Goal: Information Seeking & Learning: Learn about a topic

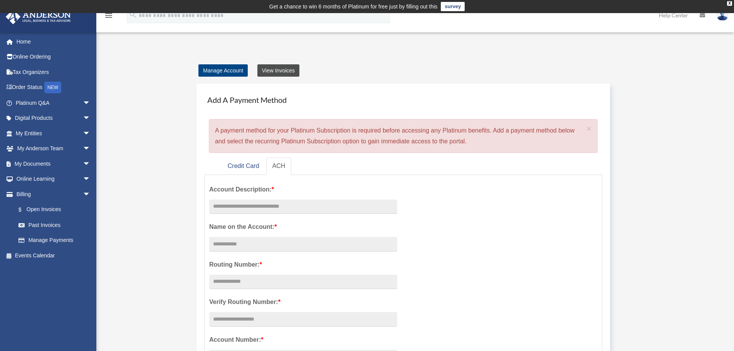
click at [284, 70] on link "View Invoices" at bounding box center [278, 70] width 42 height 12
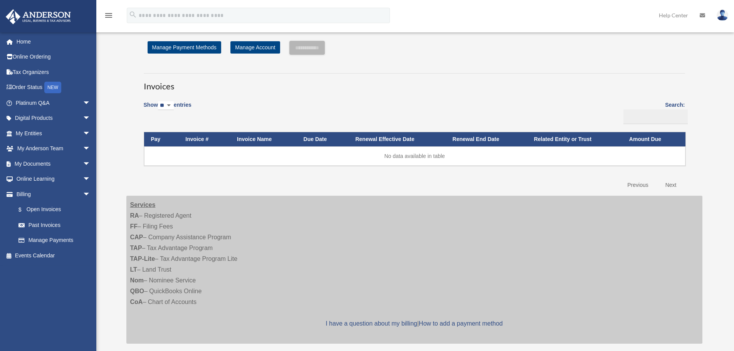
scroll to position [13, 0]
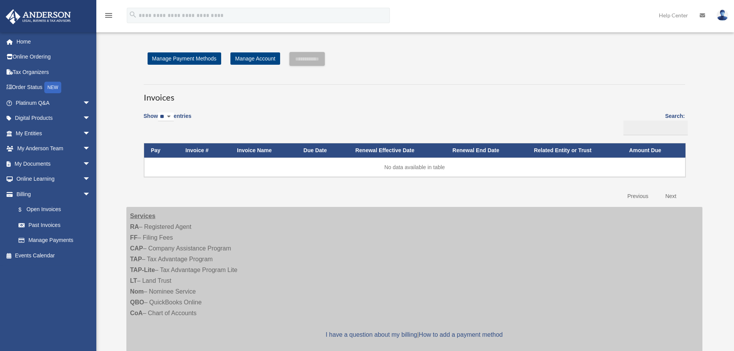
click at [174, 117] on select "** ** ** ***" at bounding box center [166, 116] width 16 height 9
click at [159, 112] on select "** ** ** ***" at bounding box center [166, 116] width 16 height 9
click at [50, 228] on link "Past Invoices" at bounding box center [56, 224] width 91 height 15
click at [50, 225] on link "Past Invoices" at bounding box center [56, 224] width 91 height 15
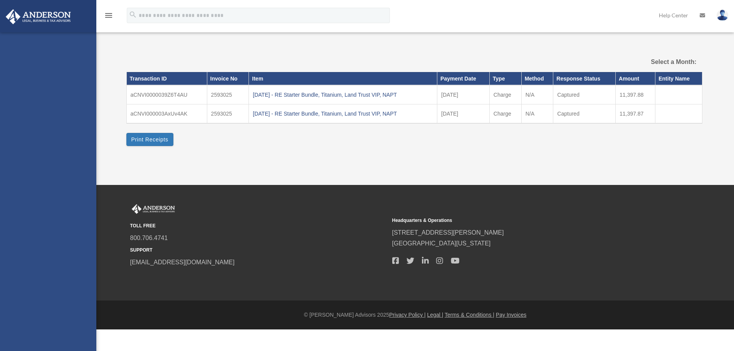
select select
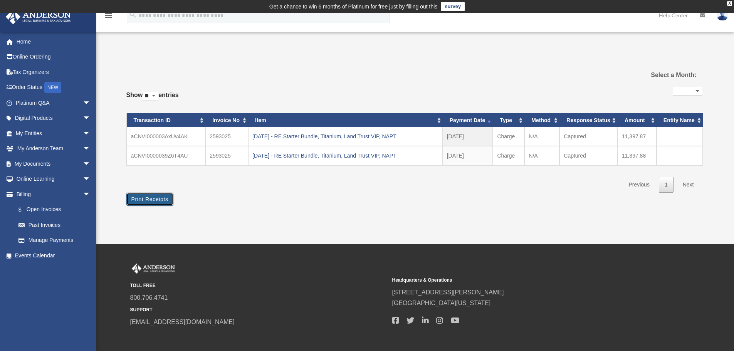
click at [161, 199] on button "Print Receipts" at bounding box center [149, 199] width 47 height 13
click at [58, 179] on link "Online Learning arrow_drop_down" at bounding box center [53, 178] width 97 height 15
click at [57, 166] on link "My Documents arrow_drop_down" at bounding box center [53, 163] width 97 height 15
click at [83, 163] on span "arrow_drop_down" at bounding box center [90, 164] width 15 height 16
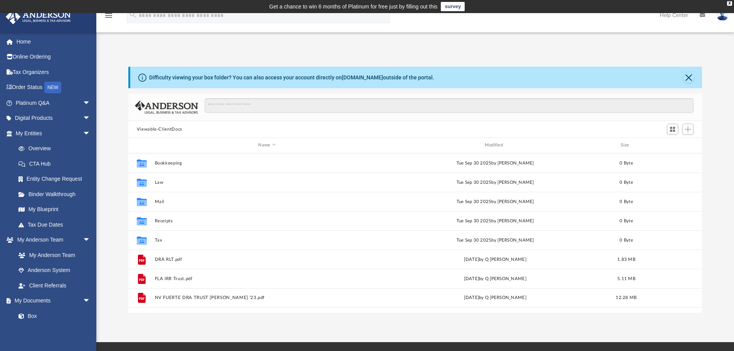
scroll to position [169, 568]
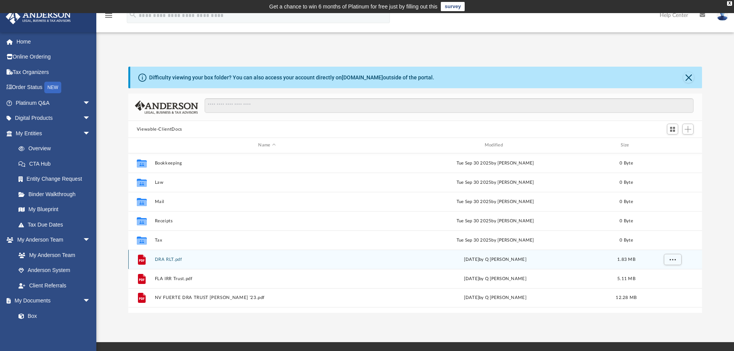
click at [140, 258] on icon "grid" at bounding box center [142, 259] width 8 height 10
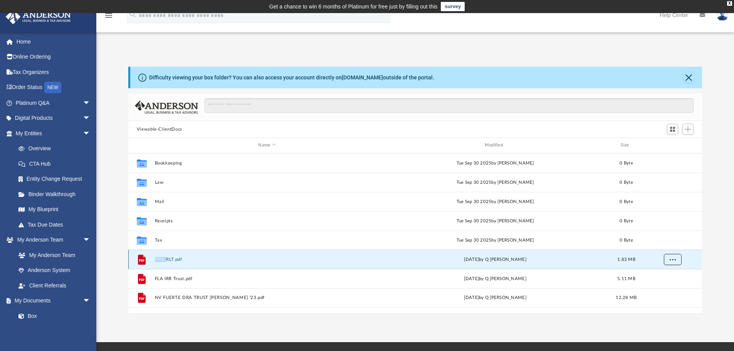
click at [670, 258] on span "More options" at bounding box center [672, 259] width 6 height 4
click at [667, 261] on button "More options" at bounding box center [672, 259] width 18 height 12
click at [665, 276] on li "Preview" at bounding box center [665, 275] width 22 height 8
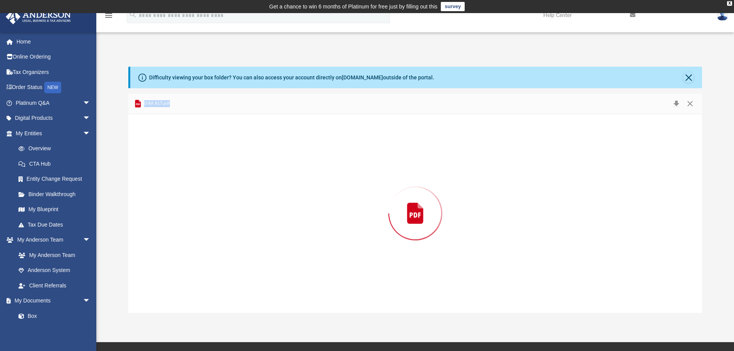
click at [665, 276] on div "Preview" at bounding box center [415, 213] width 574 height 199
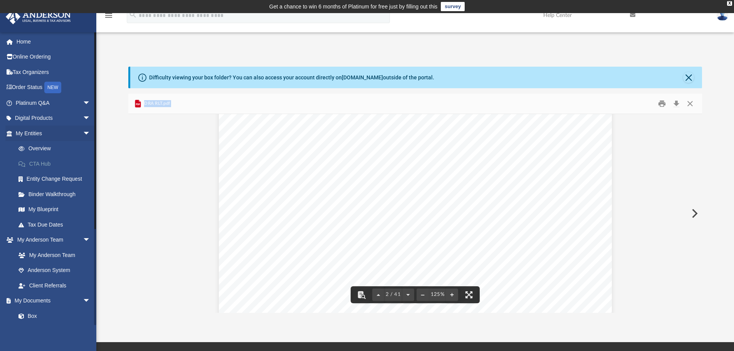
scroll to position [539, 0]
click at [49, 208] on link "My Blueprint" at bounding box center [56, 209] width 91 height 15
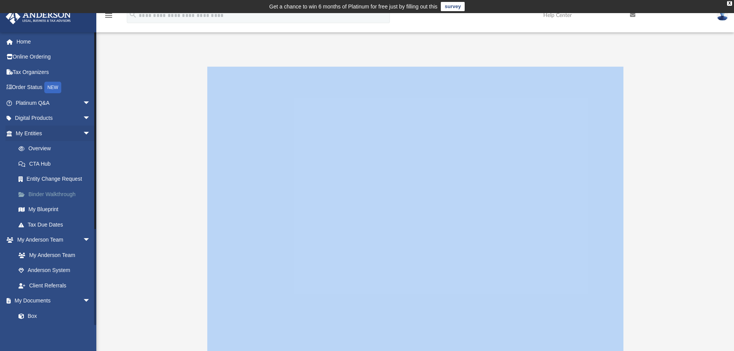
click at [48, 190] on link "Binder Walkthrough" at bounding box center [56, 193] width 91 height 15
click at [56, 198] on link "Binder Walkthrough" at bounding box center [56, 193] width 91 height 15
click at [170, 201] on div at bounding box center [415, 221] width 574 height 308
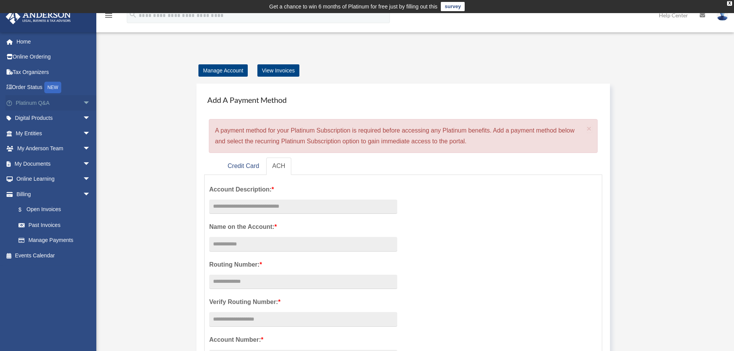
click at [33, 105] on link "Platinum Q&A arrow_drop_down" at bounding box center [53, 102] width 97 height 15
click at [83, 103] on span "arrow_drop_down" at bounding box center [90, 103] width 15 height 16
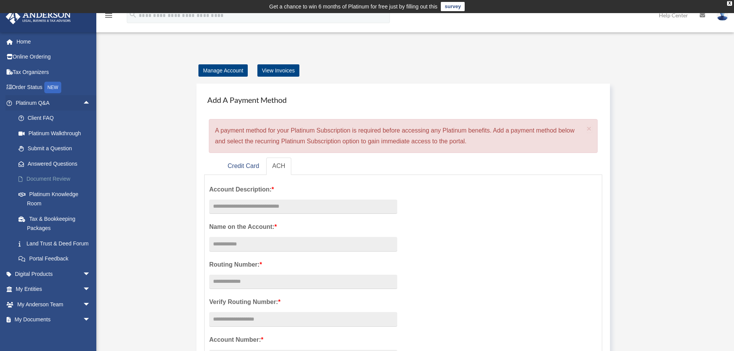
click at [56, 179] on link "Document Review" at bounding box center [56, 178] width 91 height 15
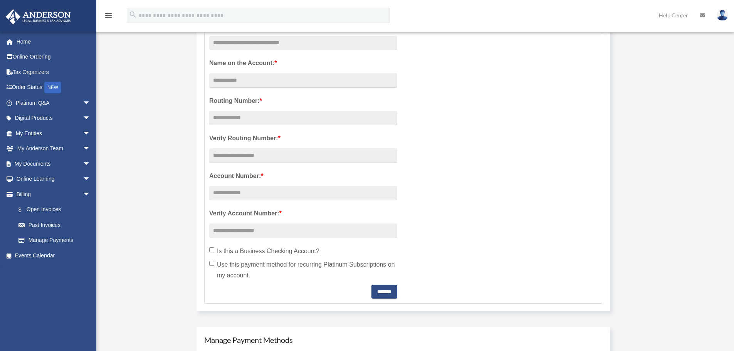
scroll to position [308, 0]
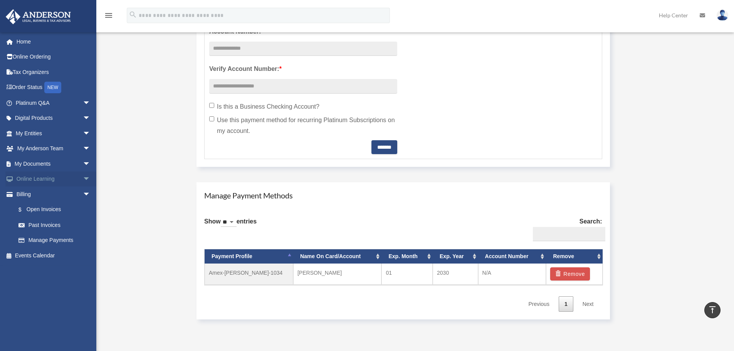
click at [40, 178] on link "Online Learning arrow_drop_down" at bounding box center [53, 178] width 97 height 15
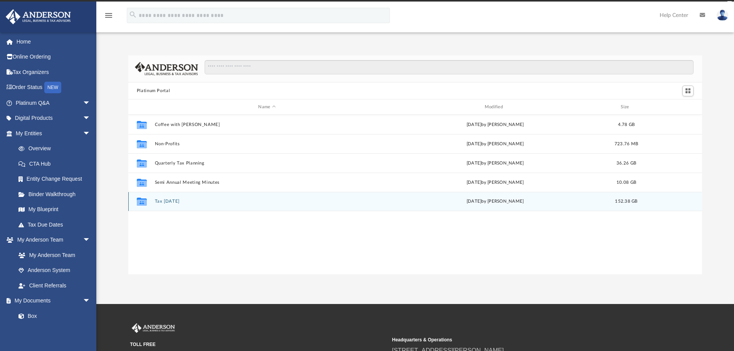
scroll to position [169, 568]
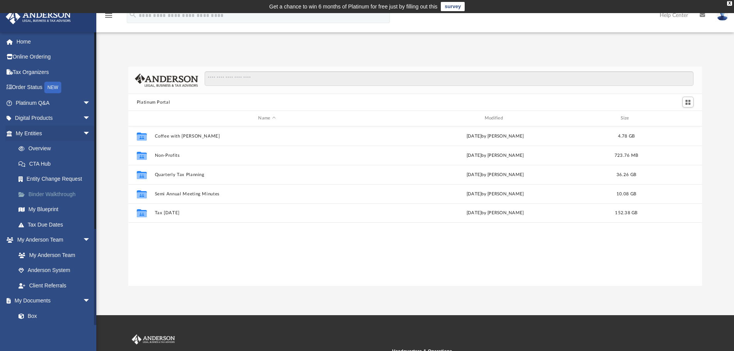
click at [60, 198] on link "Binder Walkthrough" at bounding box center [56, 193] width 91 height 15
click at [63, 194] on link "Binder Walkthrough" at bounding box center [56, 193] width 91 height 15
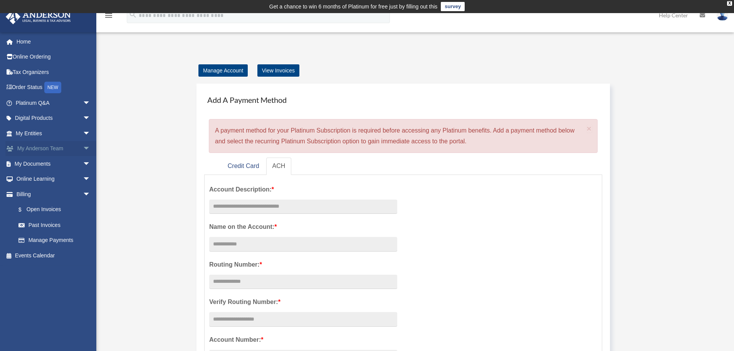
click at [61, 154] on link "My Anderson Team arrow_drop_down" at bounding box center [53, 148] width 97 height 15
click at [74, 148] on link "My Anderson Team arrow_drop_down" at bounding box center [53, 148] width 97 height 15
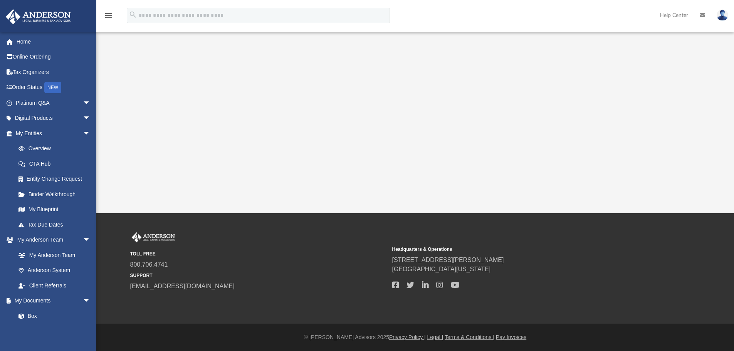
click at [80, 147] on link "Overview" at bounding box center [56, 148] width 91 height 15
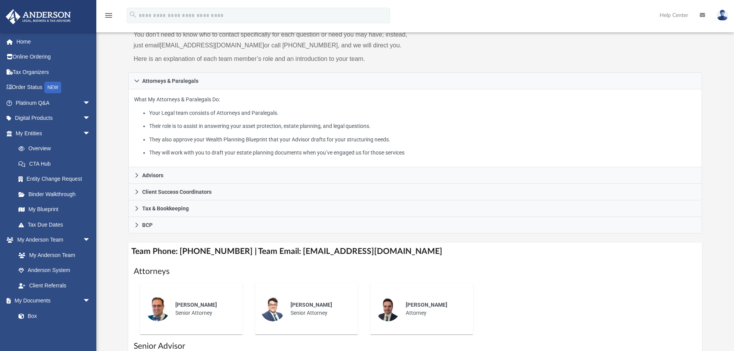
scroll to position [116, 0]
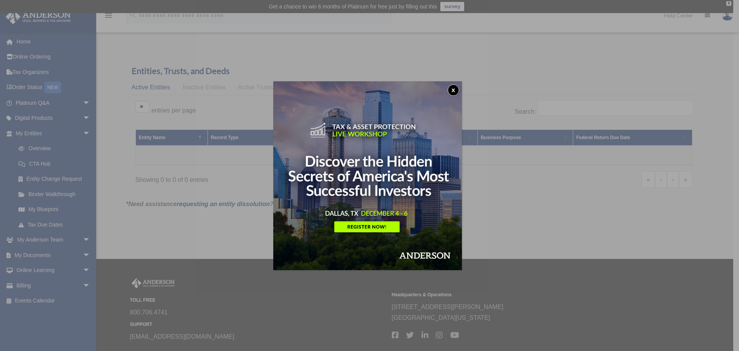
click at [458, 91] on button "x" at bounding box center [454, 90] width 12 height 12
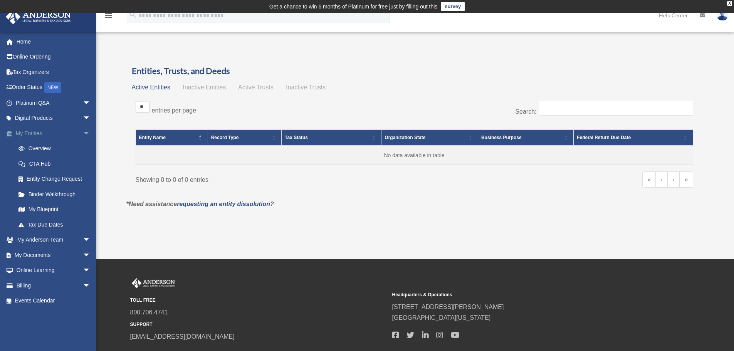
click at [46, 137] on link "My Entities arrow_drop_down" at bounding box center [53, 133] width 97 height 15
click at [83, 132] on span "arrow_drop_down" at bounding box center [90, 134] width 15 height 16
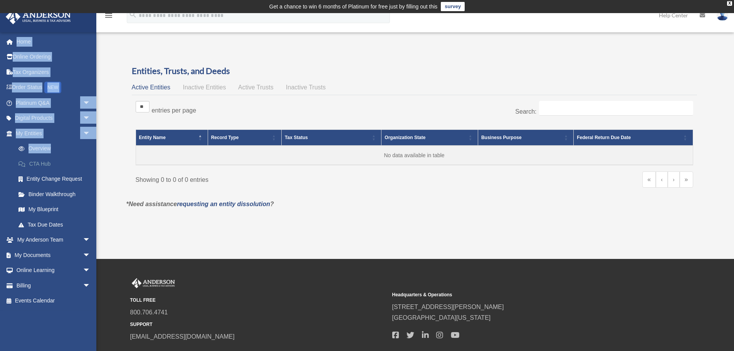
click at [75, 162] on link "CTA Hub" at bounding box center [56, 163] width 91 height 15
click at [63, 195] on link "Binder Walkthrough" at bounding box center [56, 193] width 91 height 15
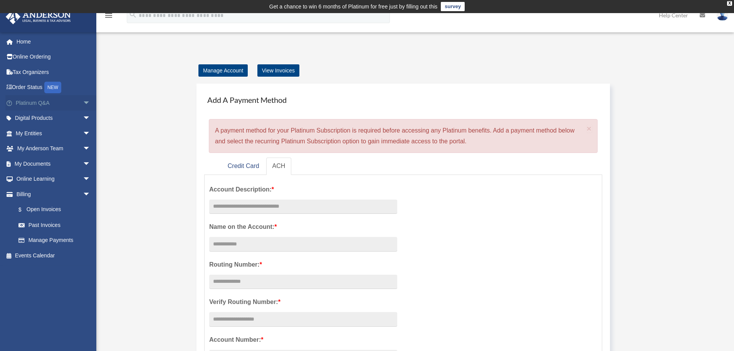
click at [39, 105] on link "Platinum Q&A arrow_drop_down" at bounding box center [53, 102] width 97 height 15
click at [83, 102] on span "arrow_drop_down" at bounding box center [90, 103] width 15 height 16
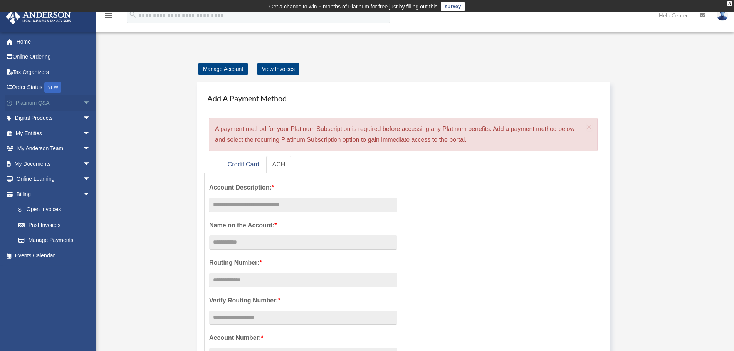
click at [83, 98] on span "arrow_drop_down" at bounding box center [90, 103] width 15 height 16
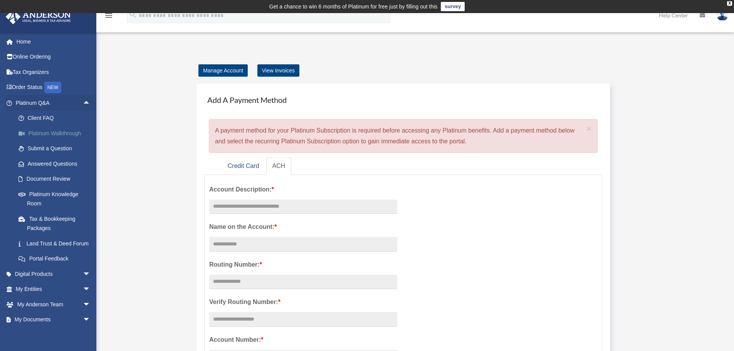
click at [50, 129] on link "Platinum Walkthrough" at bounding box center [56, 133] width 91 height 15
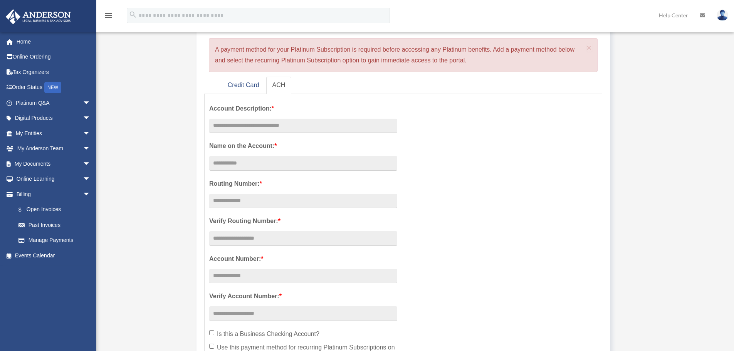
scroll to position [154, 0]
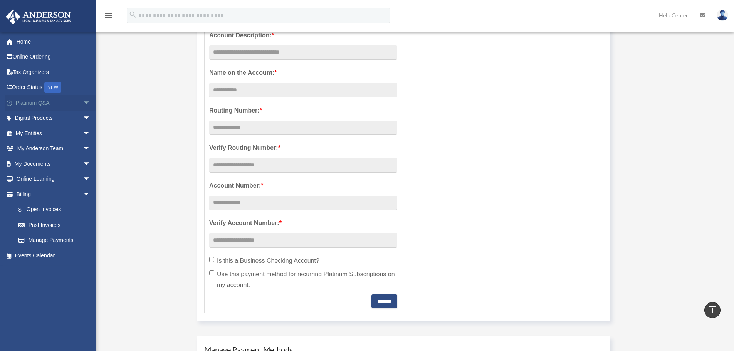
click at [83, 102] on span "arrow_drop_down" at bounding box center [90, 103] width 15 height 16
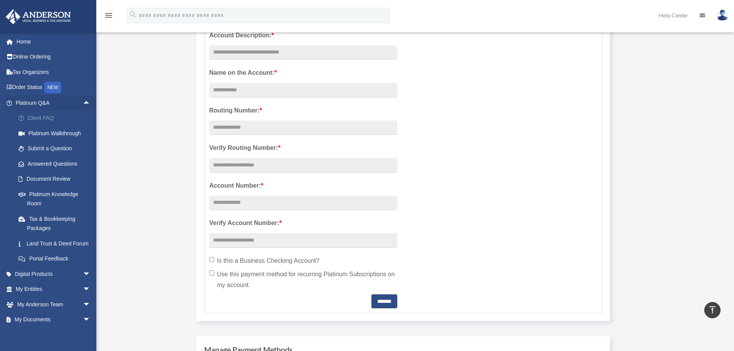
click at [33, 121] on link "Client FAQ" at bounding box center [56, 118] width 91 height 15
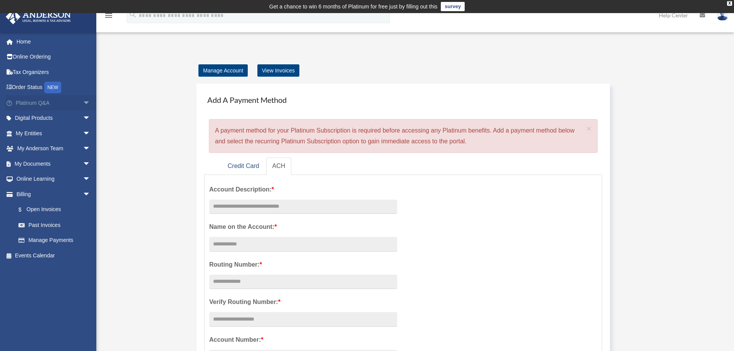
click at [49, 99] on link "Platinum Q&A arrow_drop_down" at bounding box center [53, 102] width 97 height 15
click at [83, 103] on span "arrow_drop_down" at bounding box center [90, 103] width 15 height 16
click at [45, 104] on link "Platinum Q&A arrow_drop_down" at bounding box center [53, 102] width 97 height 15
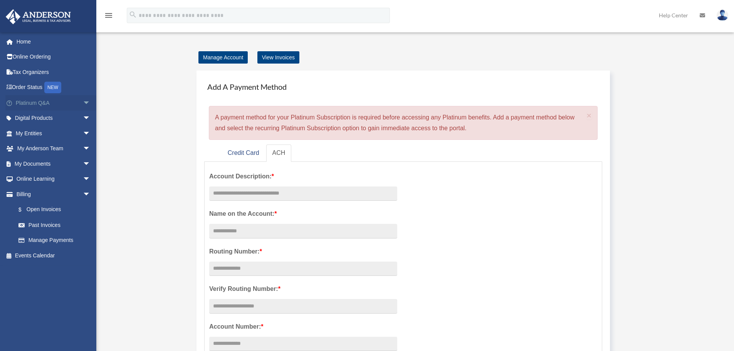
click at [83, 103] on span "arrow_drop_down" at bounding box center [90, 103] width 15 height 16
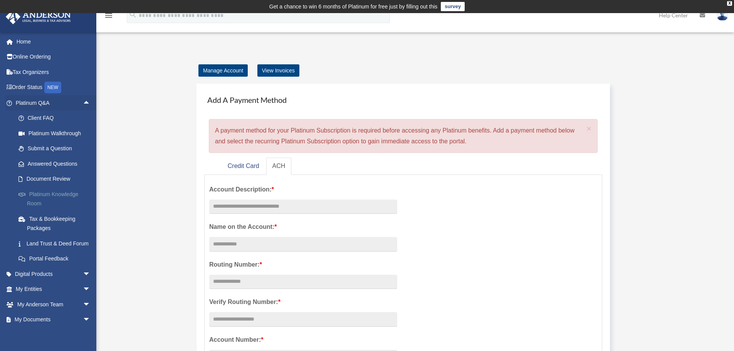
click at [48, 200] on link "Platinum Knowledge Room" at bounding box center [56, 198] width 91 height 25
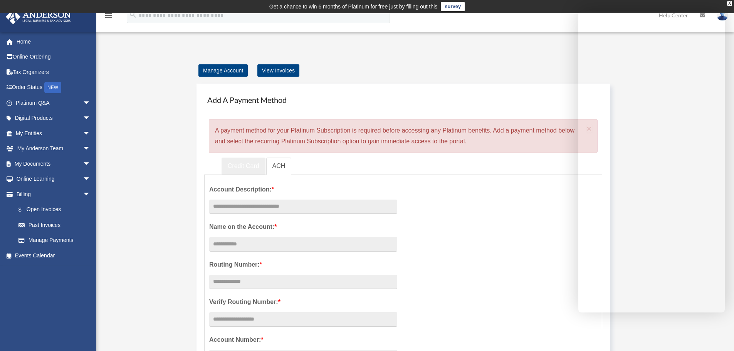
click at [254, 169] on link "Credit Card" at bounding box center [243, 165] width 44 height 17
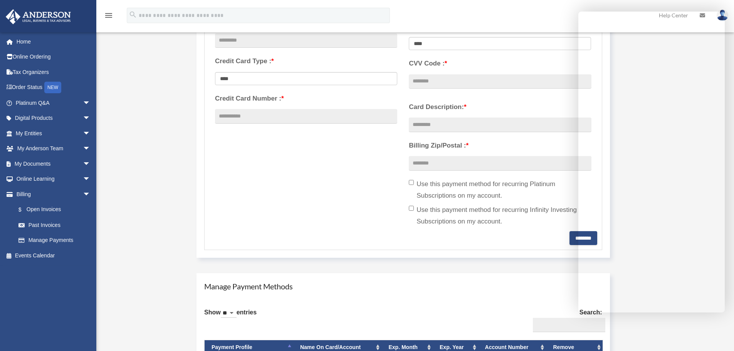
scroll to position [270, 0]
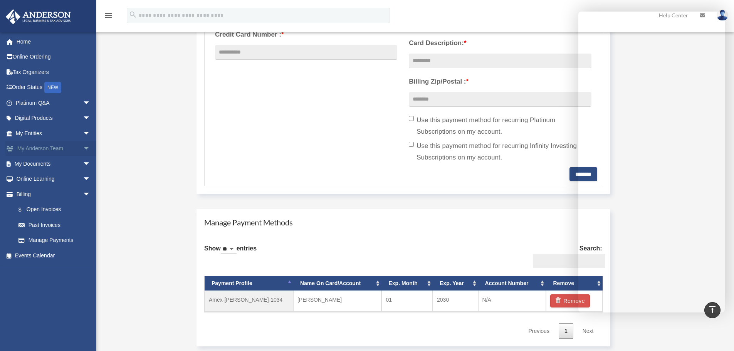
click at [83, 147] on span "arrow_drop_down" at bounding box center [90, 149] width 15 height 16
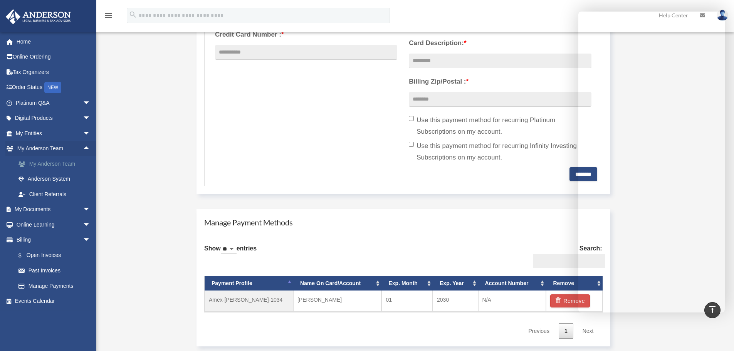
click at [62, 161] on link "My Anderson Team" at bounding box center [56, 163] width 91 height 15
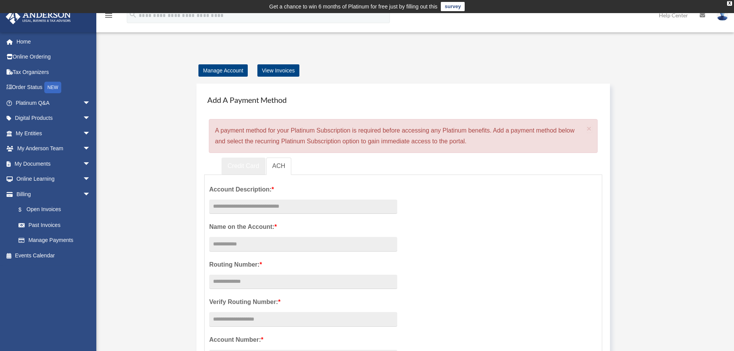
click at [259, 166] on link "Credit Card" at bounding box center [243, 165] width 44 height 17
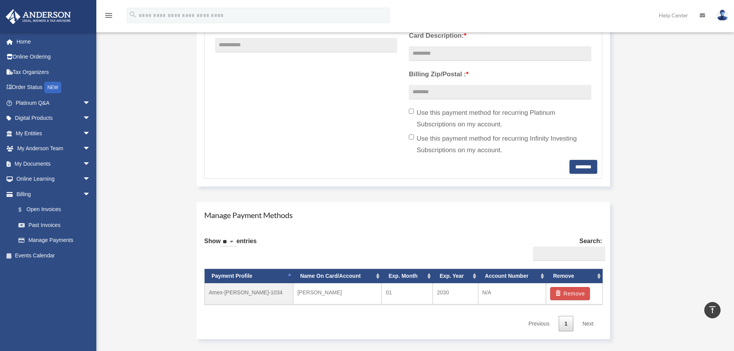
scroll to position [308, 0]
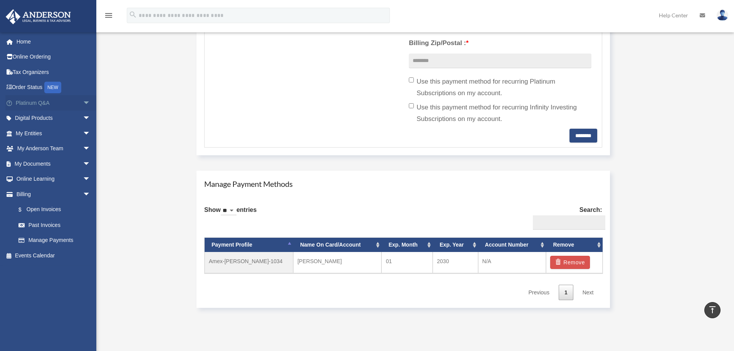
click at [28, 101] on link "Platinum Q&A arrow_drop_down" at bounding box center [53, 102] width 97 height 15
click at [37, 116] on link "Digital Products arrow_drop_down" at bounding box center [53, 118] width 97 height 15
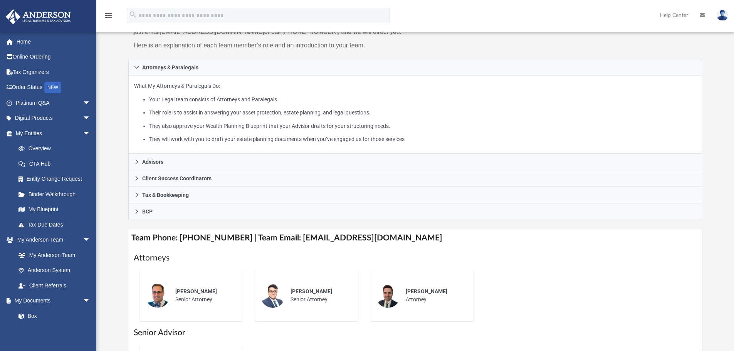
scroll to position [116, 0]
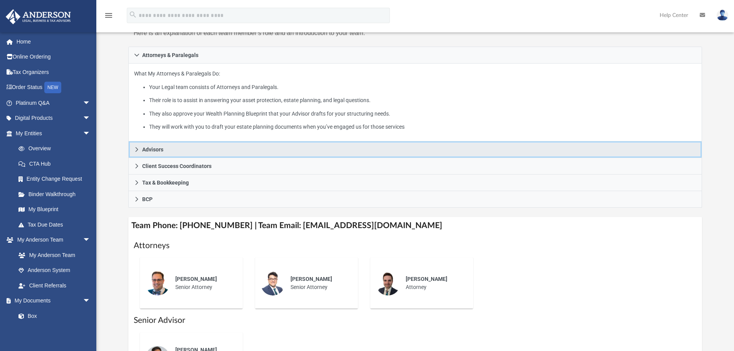
click at [159, 152] on span "Advisors" at bounding box center [152, 149] width 21 height 5
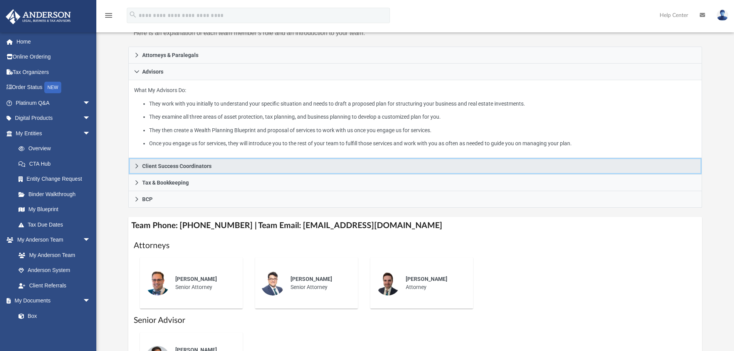
click at [169, 161] on link "Client Success Coordinators" at bounding box center [415, 166] width 574 height 17
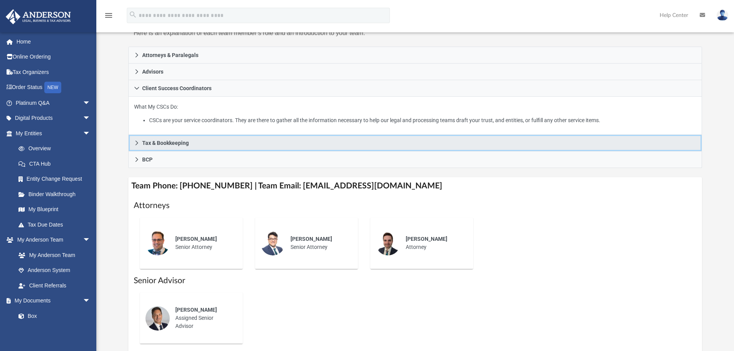
click at [164, 143] on span "Tax & Bookkeeping" at bounding box center [165, 142] width 47 height 5
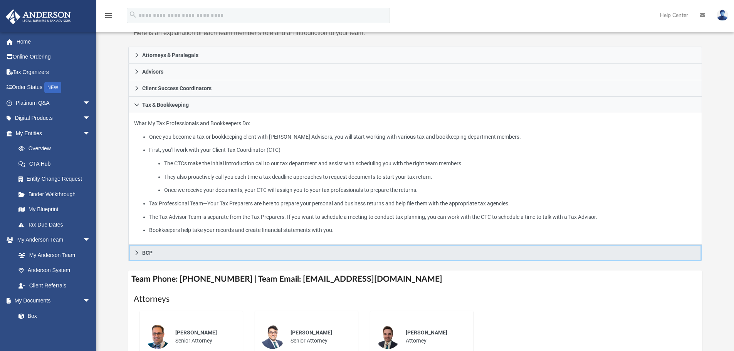
click at [150, 250] on span "BCP" at bounding box center [147, 252] width 10 height 5
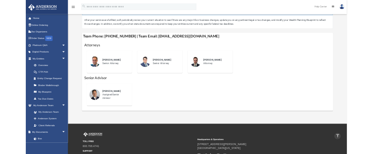
scroll to position [202, 0]
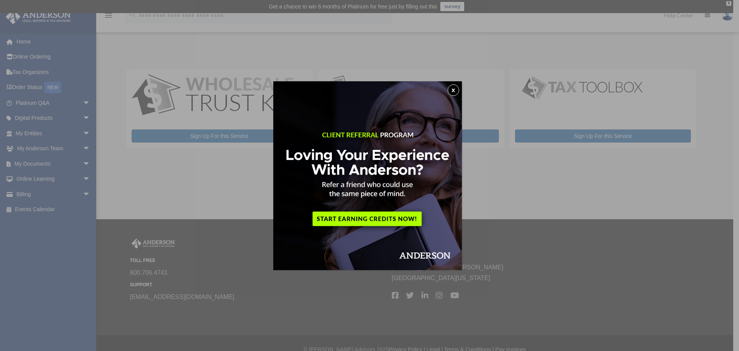
click at [453, 87] on button "x" at bounding box center [454, 90] width 12 height 12
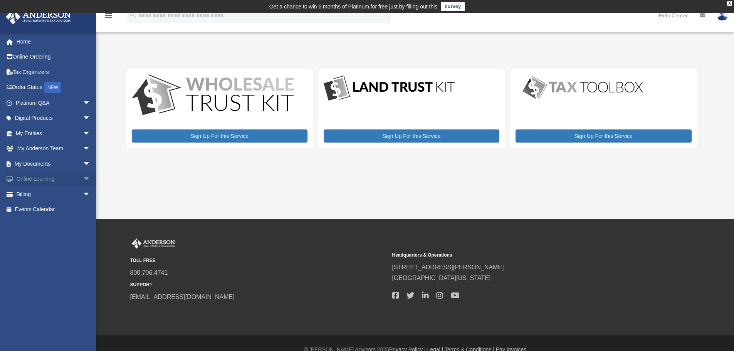
click at [23, 177] on link "Online Learning arrow_drop_down" at bounding box center [53, 178] width 97 height 15
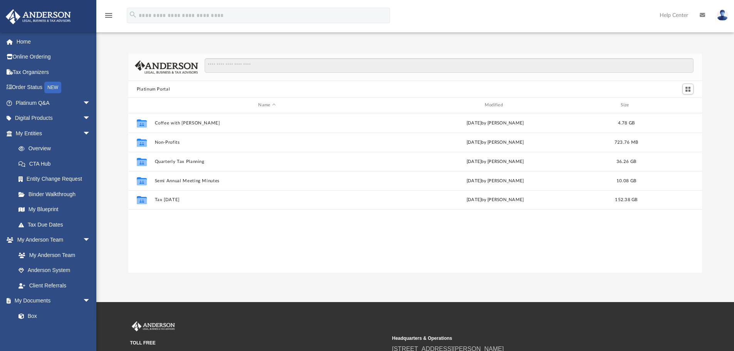
scroll to position [169, 568]
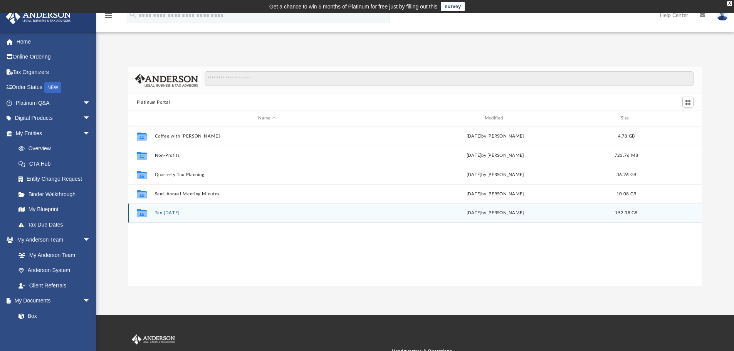
click at [151, 213] on div "Collaborated Folder Tax Tuesday yesterday by Zyan Treadwell 152.38 GB" at bounding box center [415, 212] width 574 height 19
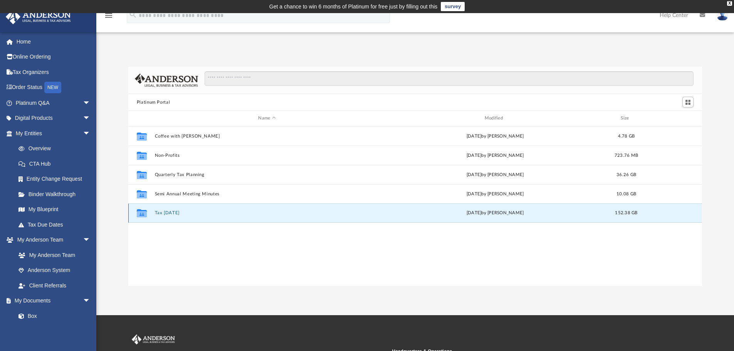
click at [151, 213] on div "Collaborated Folder Tax Tuesday yesterday by Zyan Treadwell 152.38 GB" at bounding box center [415, 212] width 574 height 19
click at [142, 211] on icon "grid" at bounding box center [142, 214] width 10 height 6
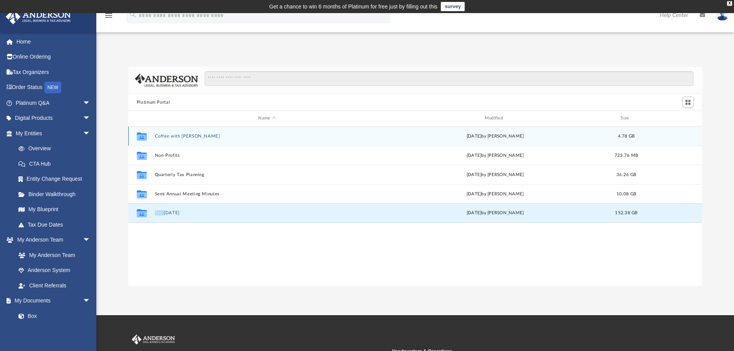
click at [165, 135] on button "Coffee with Carl" at bounding box center [266, 136] width 224 height 5
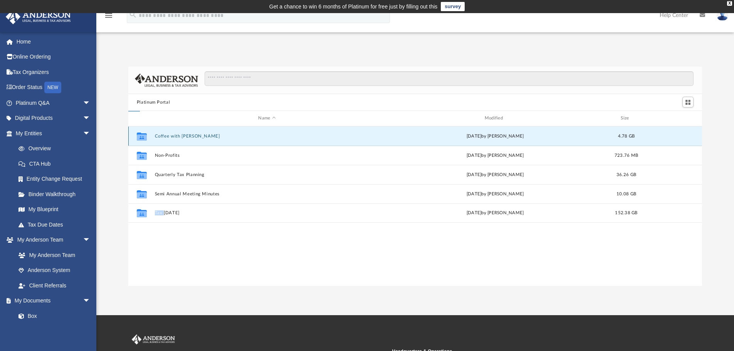
click at [165, 135] on button "Coffee with Carl" at bounding box center [266, 136] width 224 height 5
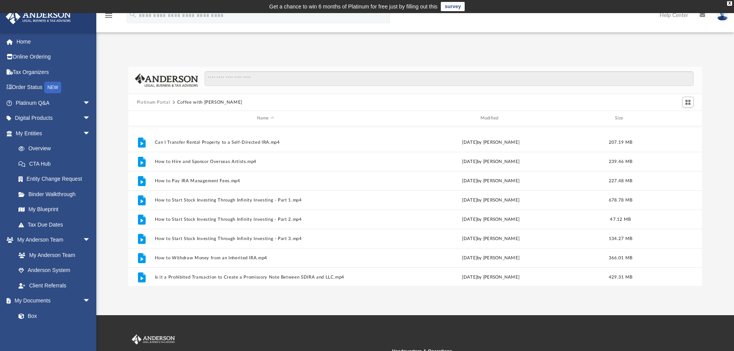
scroll to position [149, 0]
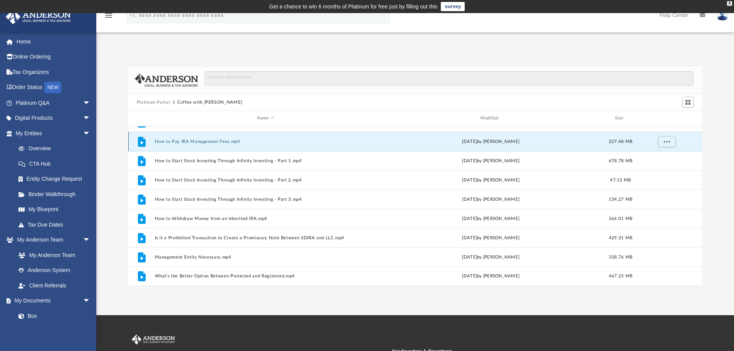
click at [189, 144] on button "How to Pay IRA Management Fees.mp4" at bounding box center [265, 141] width 222 height 5
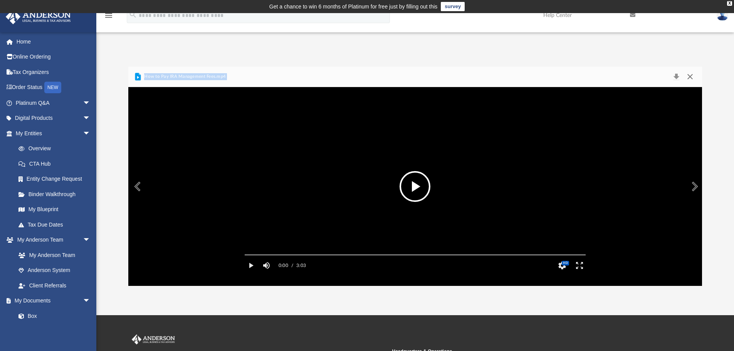
click at [689, 78] on button "Close" at bounding box center [690, 76] width 14 height 11
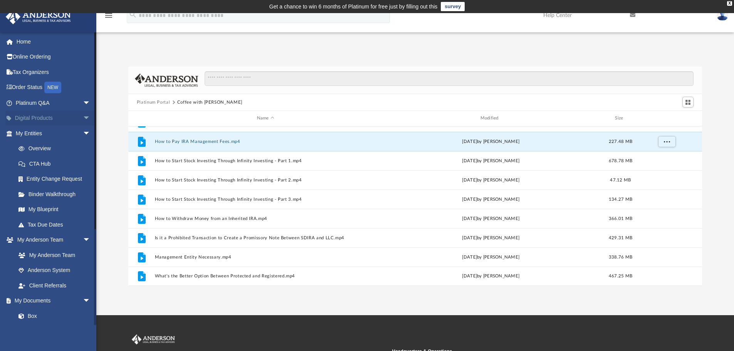
click at [36, 121] on link "Digital Products arrow_drop_down" at bounding box center [53, 118] width 97 height 15
click at [37, 135] on link "My Entities arrow_drop_down" at bounding box center [53, 133] width 97 height 15
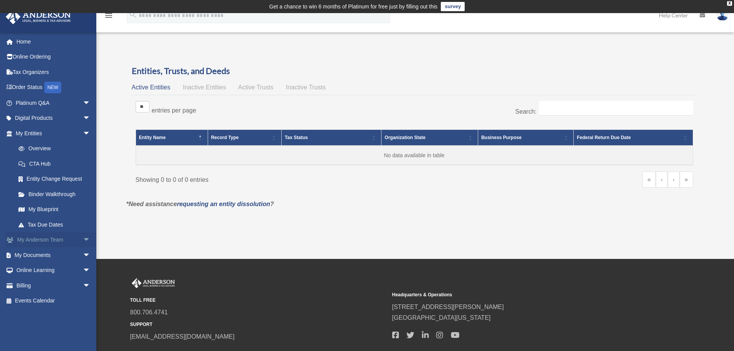
click at [45, 235] on link "My Anderson Team arrow_drop_down" at bounding box center [53, 239] width 97 height 15
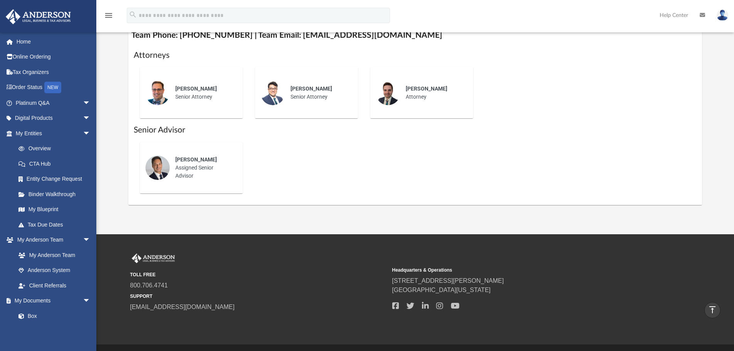
scroll to position [308, 0]
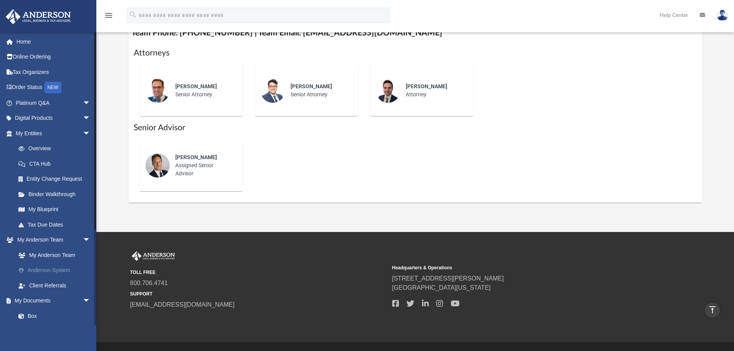
click at [53, 268] on link "Anderson System" at bounding box center [56, 270] width 91 height 15
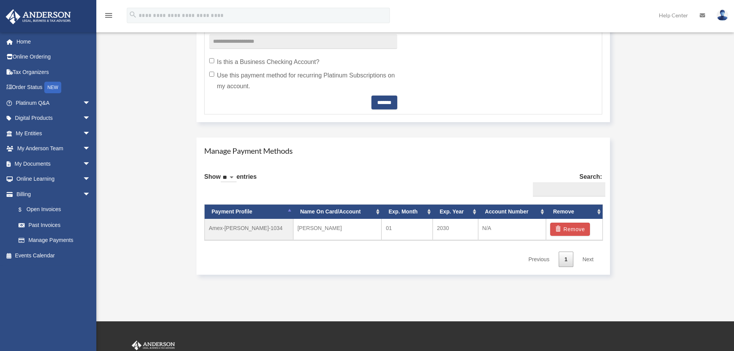
scroll to position [385, 0]
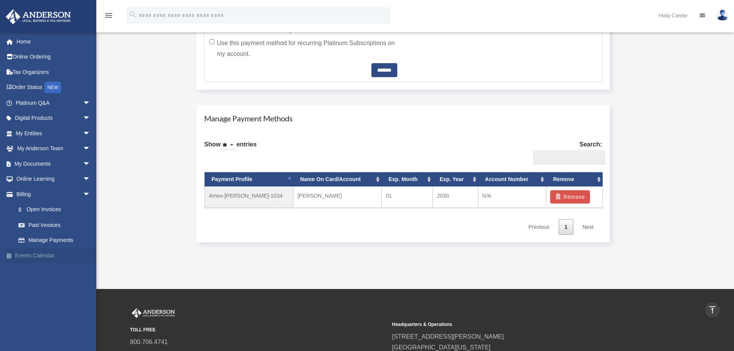
click at [47, 255] on link "Events Calendar" at bounding box center [53, 255] width 97 height 15
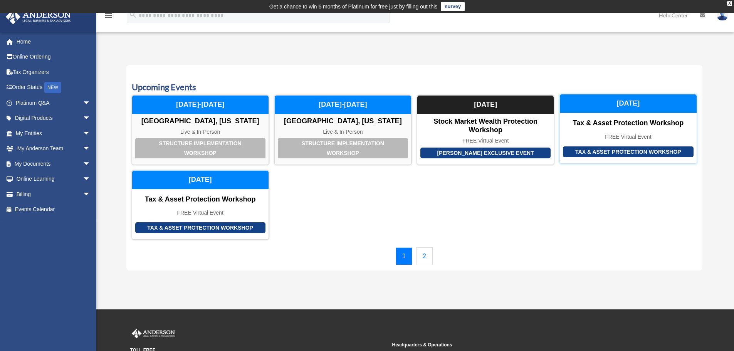
click at [591, 153] on div "Tax & Asset Protection Workshop" at bounding box center [628, 151] width 130 height 11
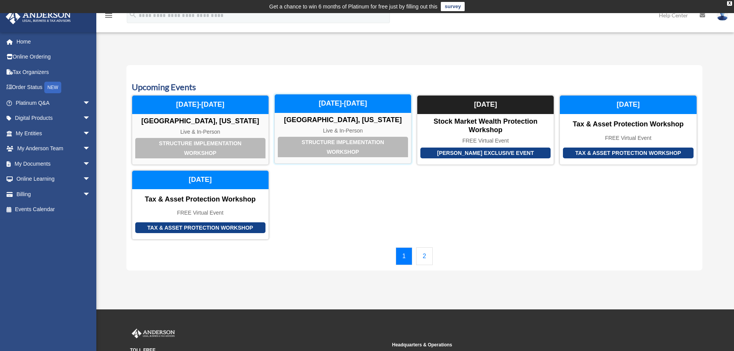
click at [324, 143] on div "Structure Implementation Workshop" at bounding box center [343, 147] width 130 height 20
click at [419, 254] on link "2" at bounding box center [424, 256] width 17 height 18
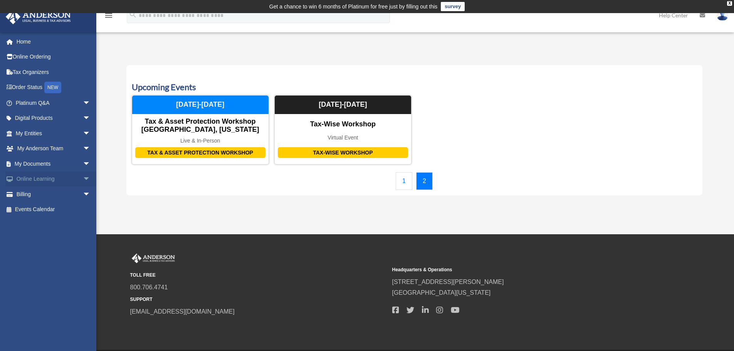
click at [33, 178] on link "Online Learning arrow_drop_down" at bounding box center [53, 178] width 97 height 15
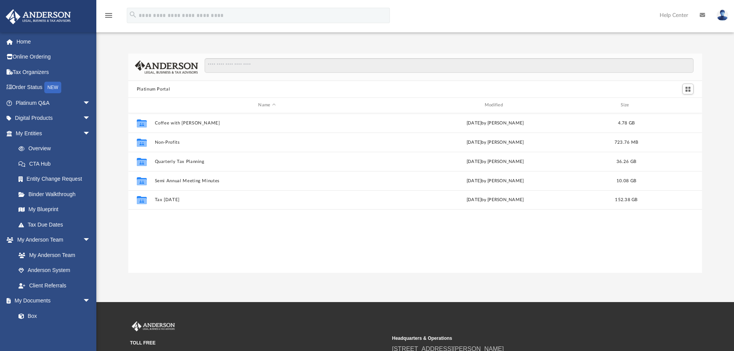
scroll to position [169, 568]
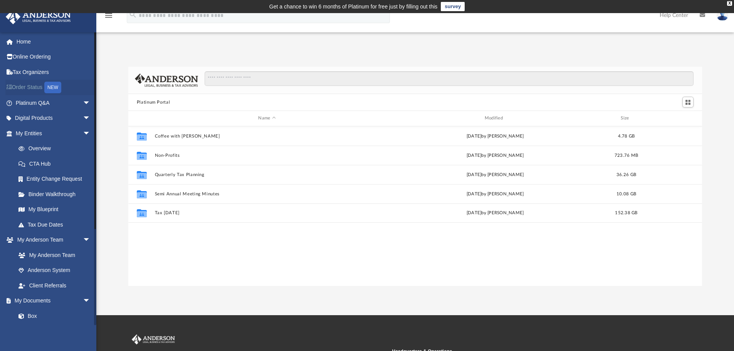
click at [52, 84] on div "NEW" at bounding box center [52, 88] width 17 height 12
